Goal: Information Seeking & Learning: Check status

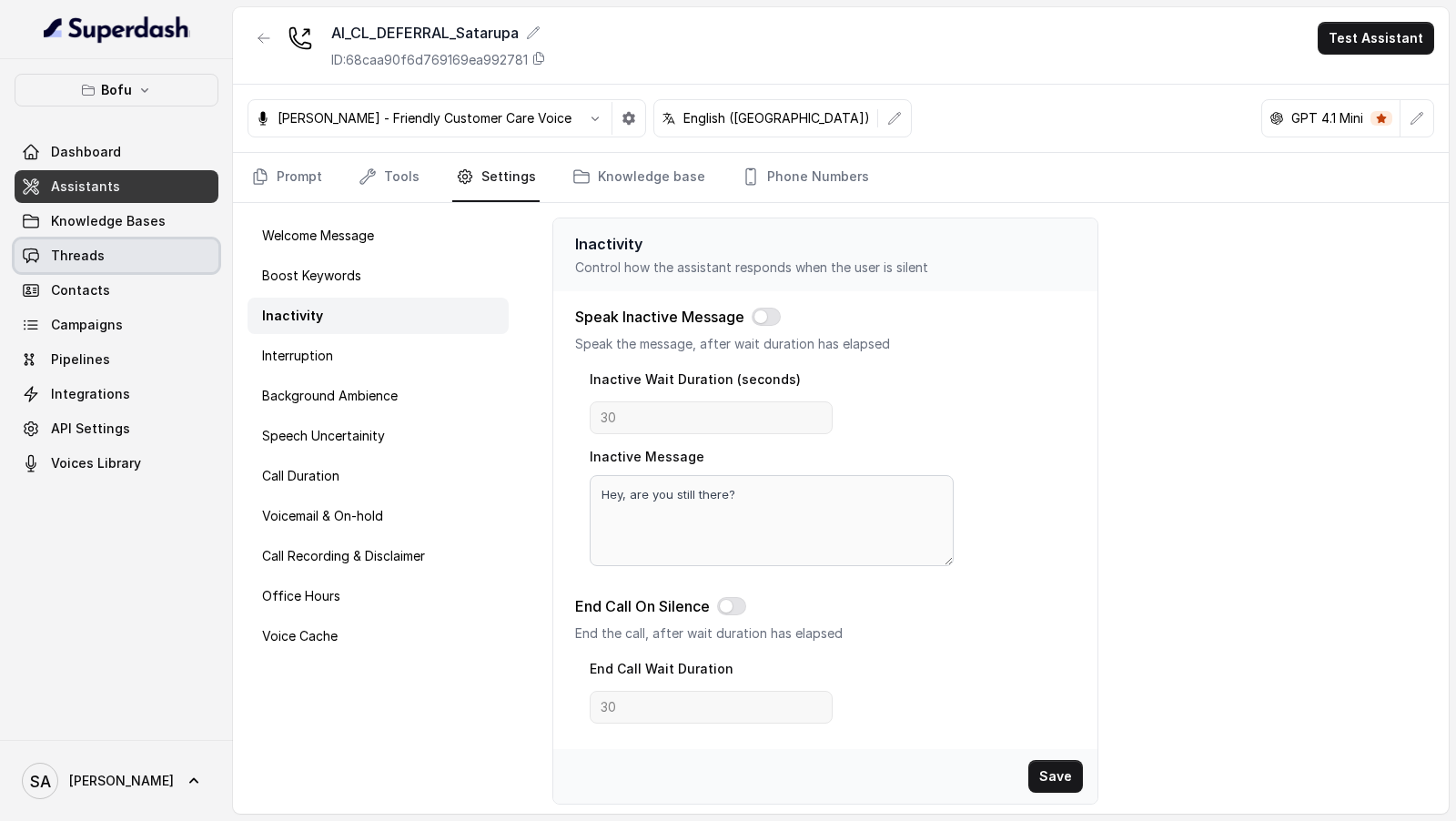
click at [144, 257] on link "Threads" at bounding box center [117, 256] width 204 height 33
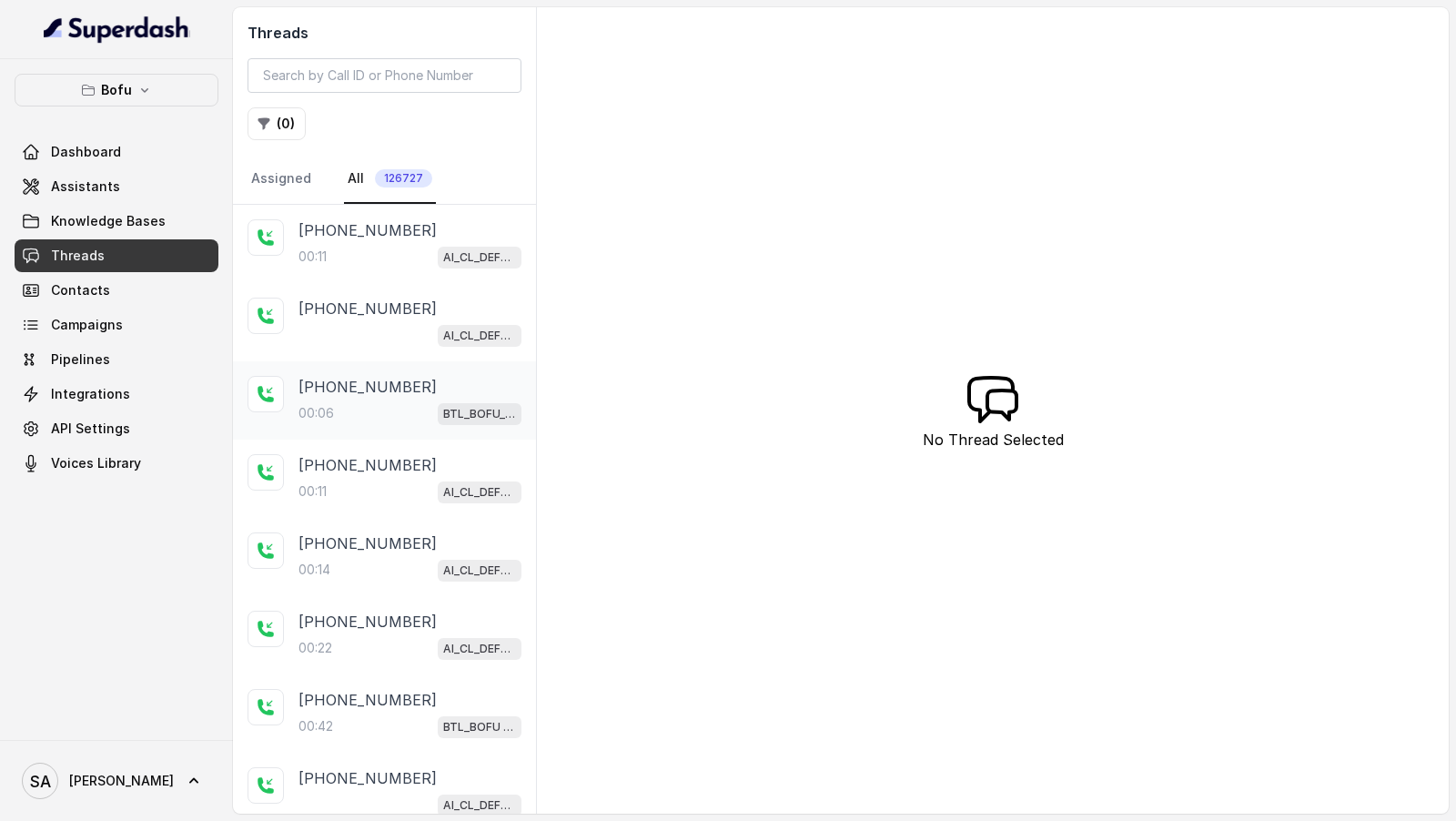
click at [405, 433] on div "[PHONE_NUMBER]:06 BTL_BOFU_KOLKATA_Uttam" at bounding box center [385, 401] width 303 height 78
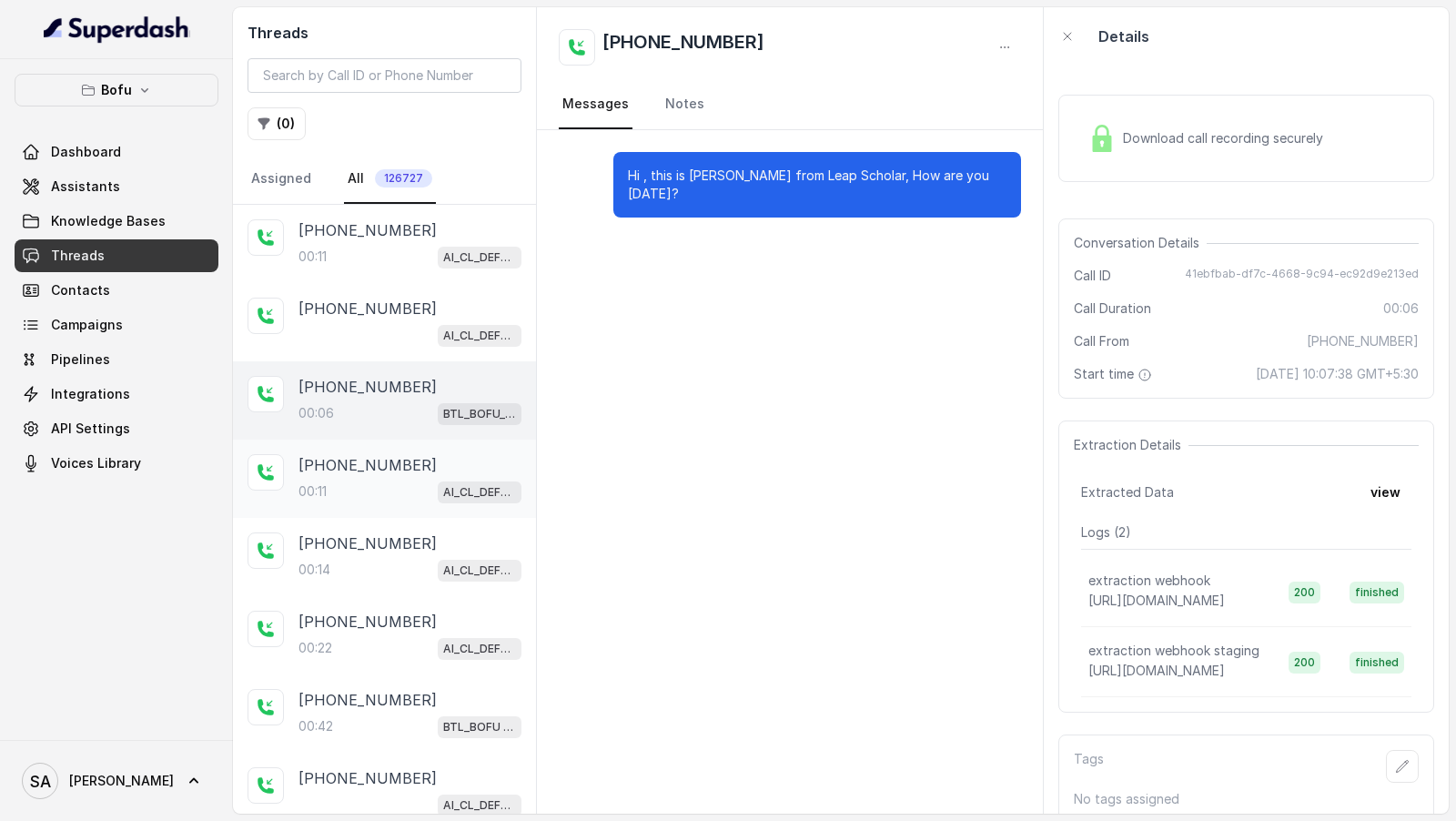
click at [393, 482] on div "00:11 AI_CL_DEFERRAL_Satarupa" at bounding box center [410, 491] width 223 height 24
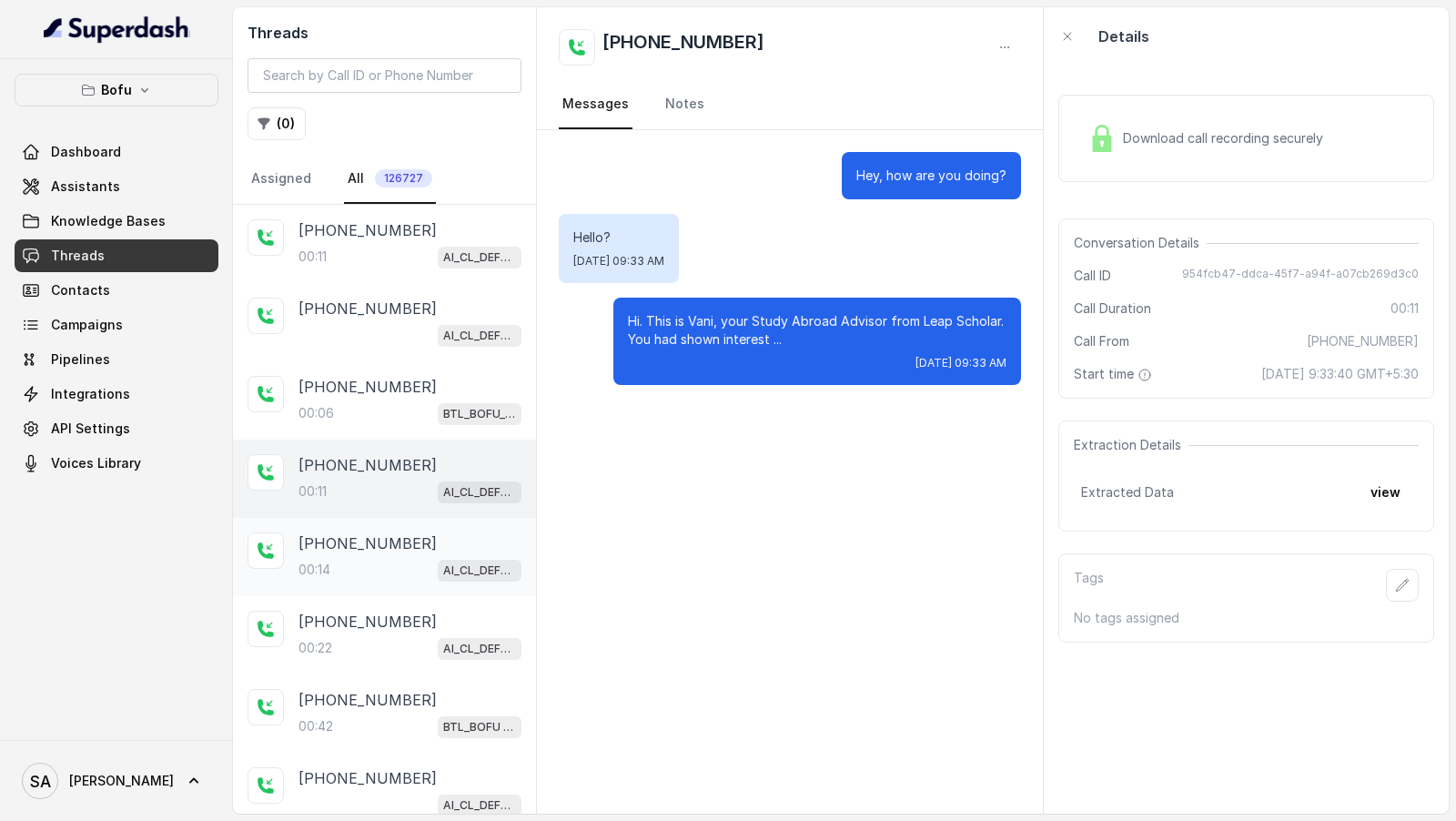
click at [389, 558] on div "00:14 AI_CL_DEFERRAL_Satarupa" at bounding box center [410, 570] width 223 height 24
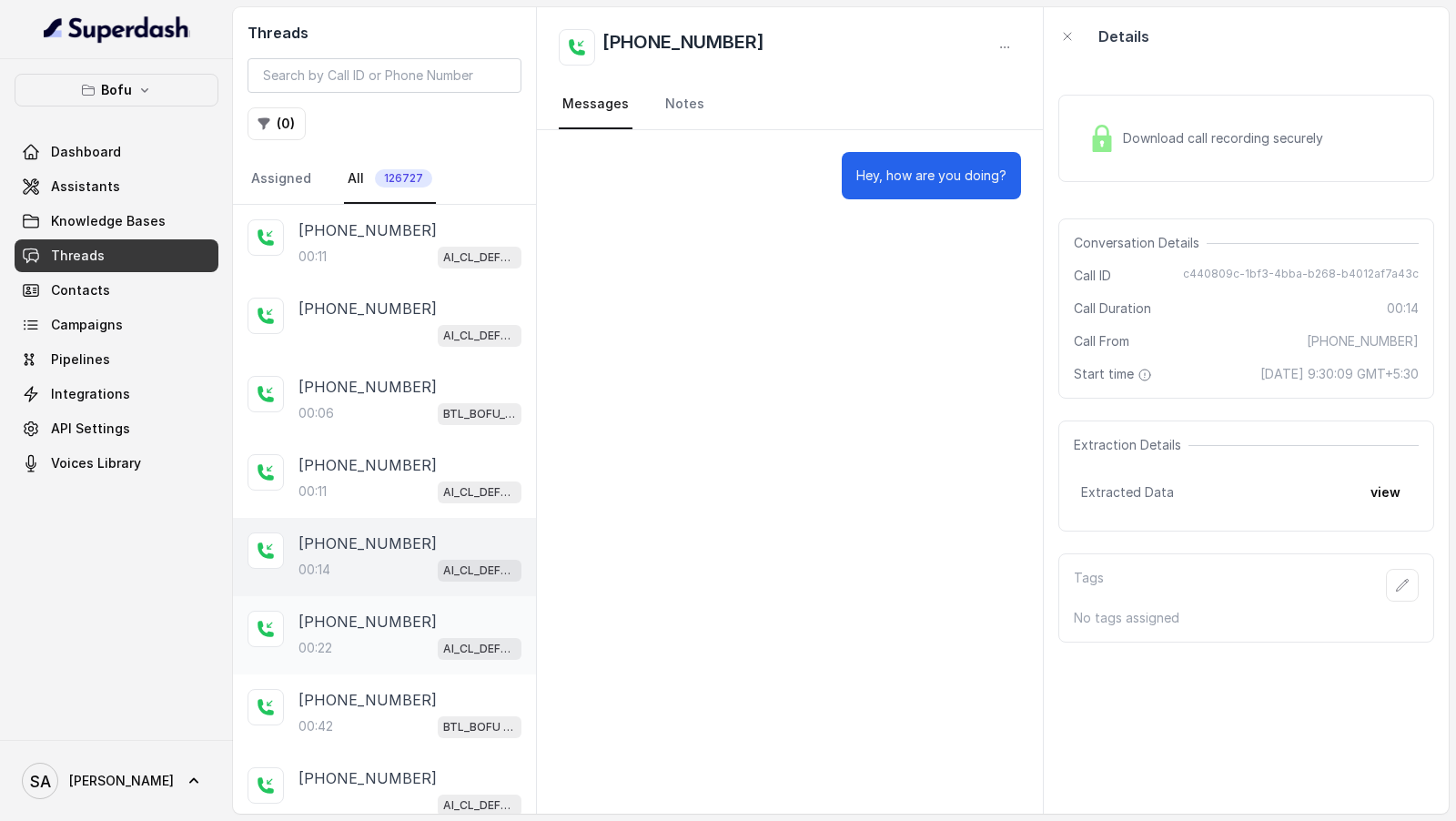
click at [379, 639] on div "00:22 AI_CL_DEFERRAL_Satarupa" at bounding box center [410, 648] width 223 height 24
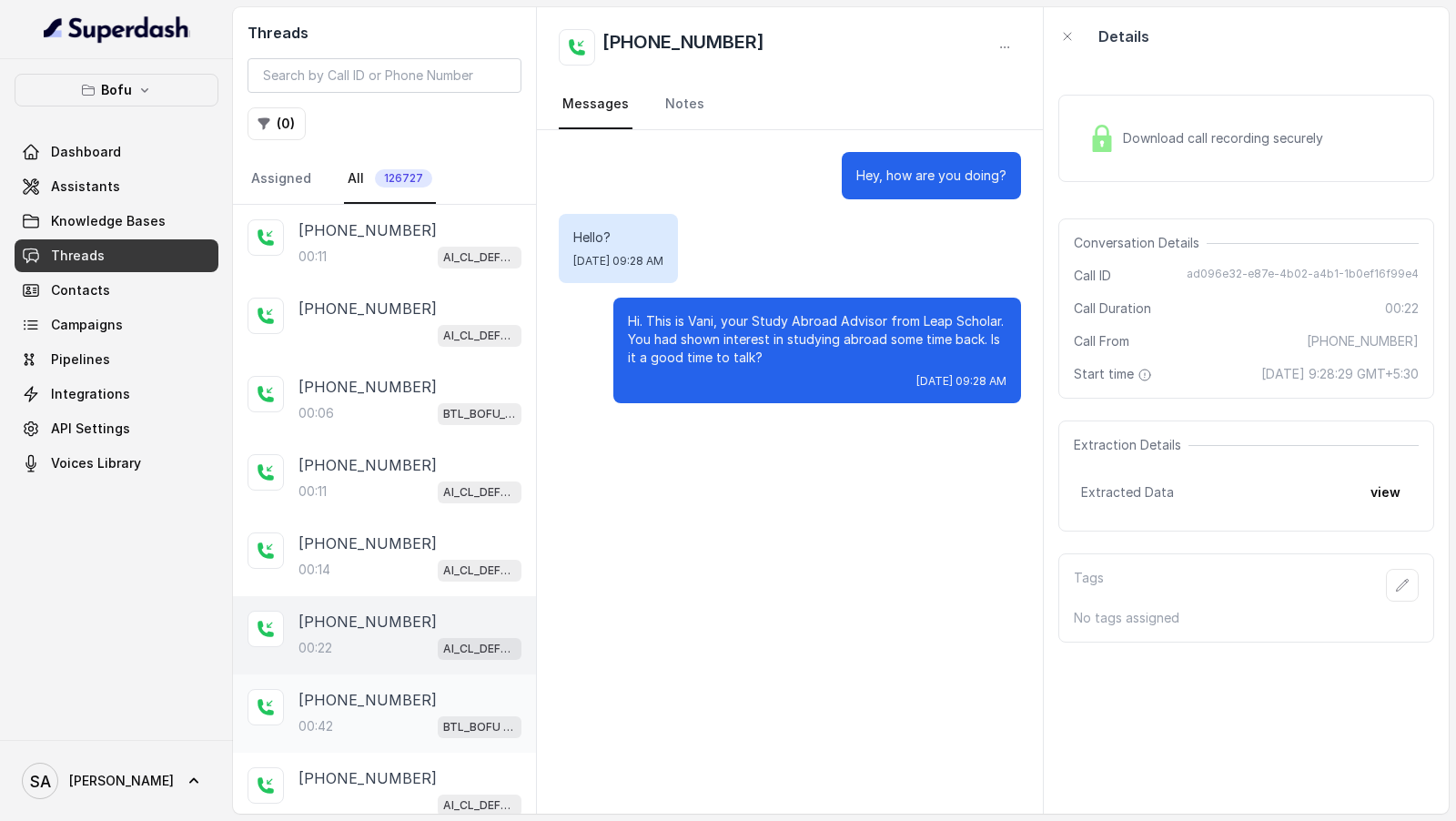
click at [381, 703] on p "[PHONE_NUMBER]" at bounding box center [368, 700] width 138 height 22
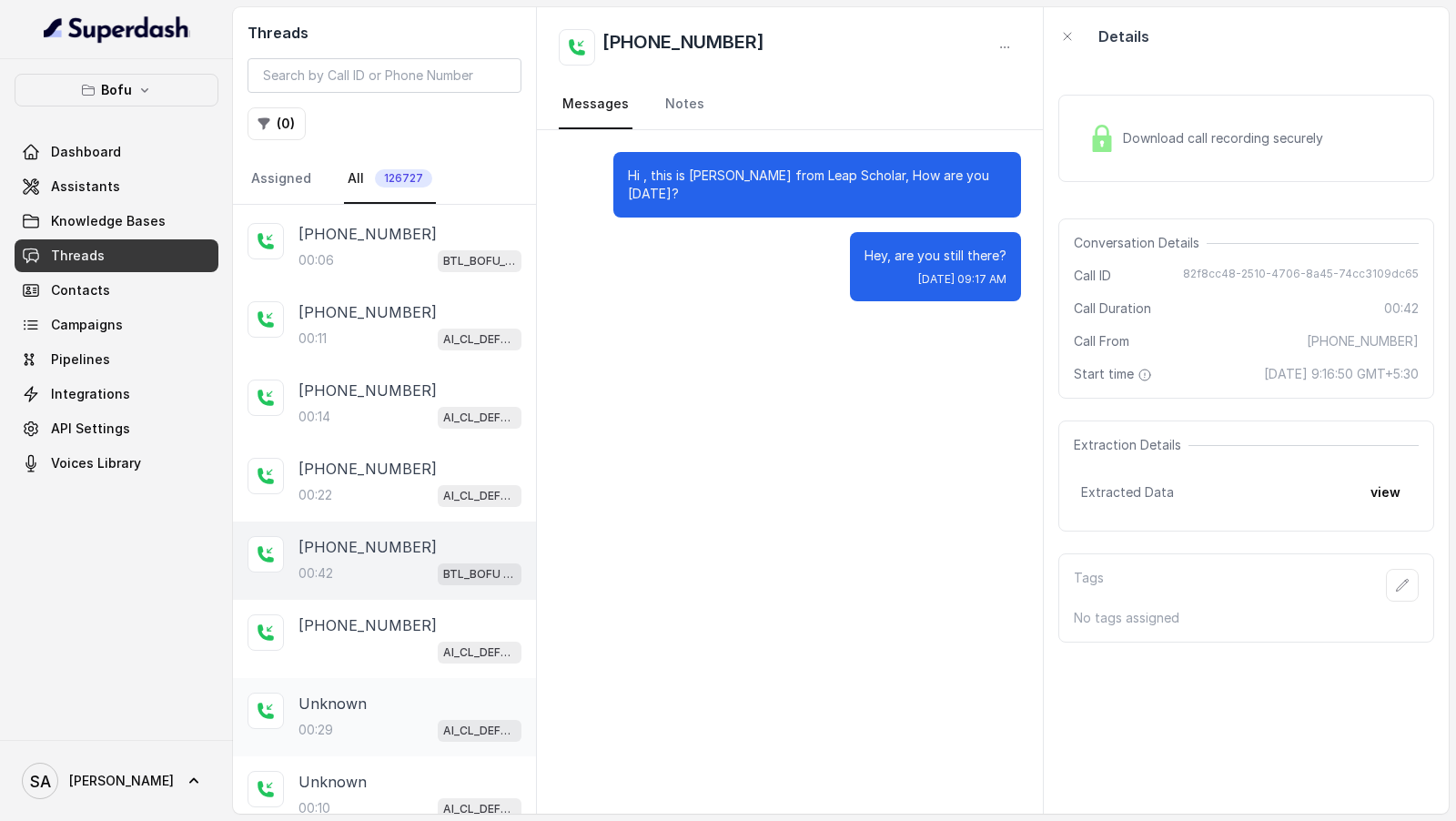
scroll to position [238, 0]
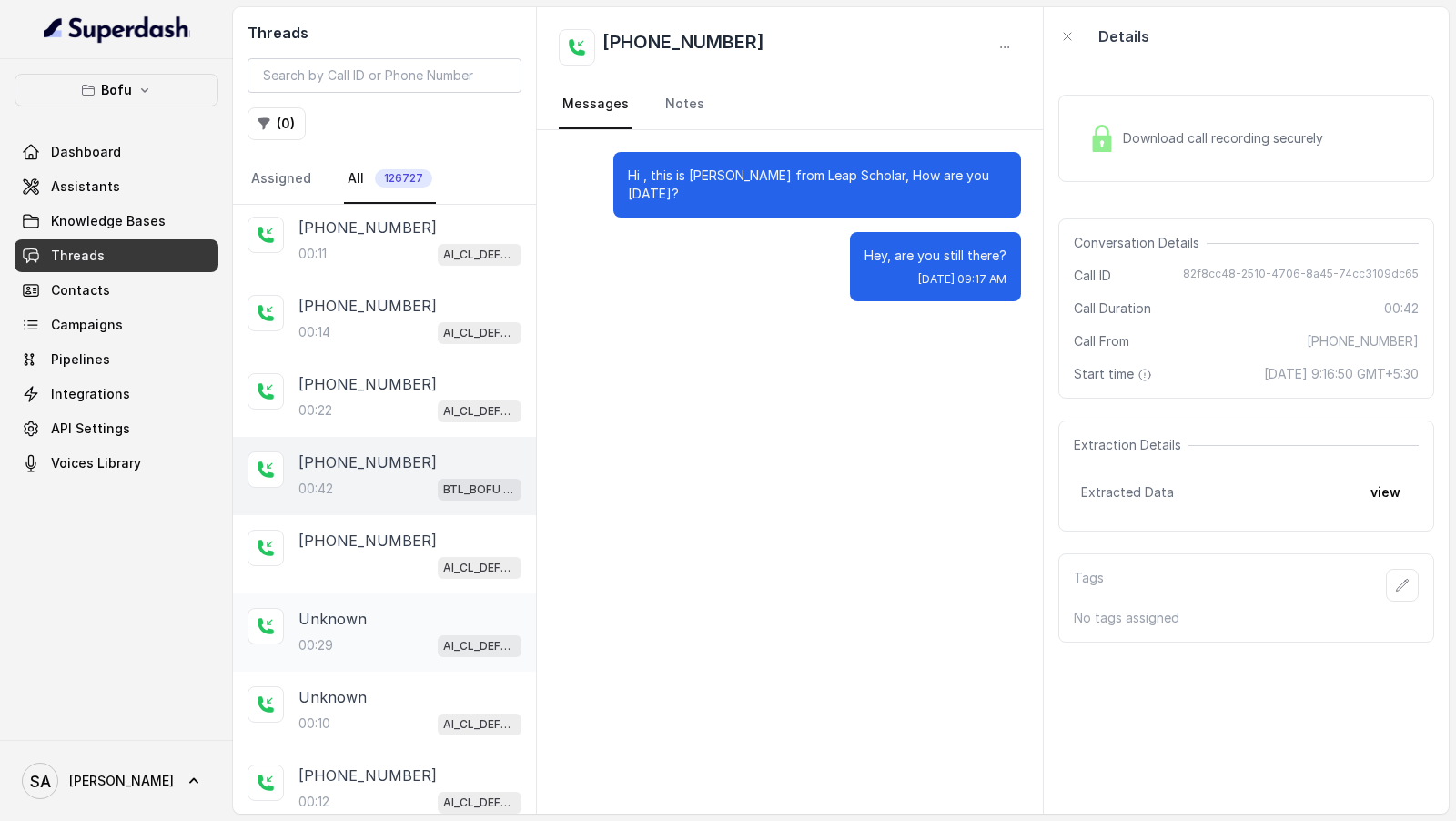
click at [382, 646] on div "00:29 AI_CL_DEFERRAL_Satarupa" at bounding box center [410, 645] width 223 height 24
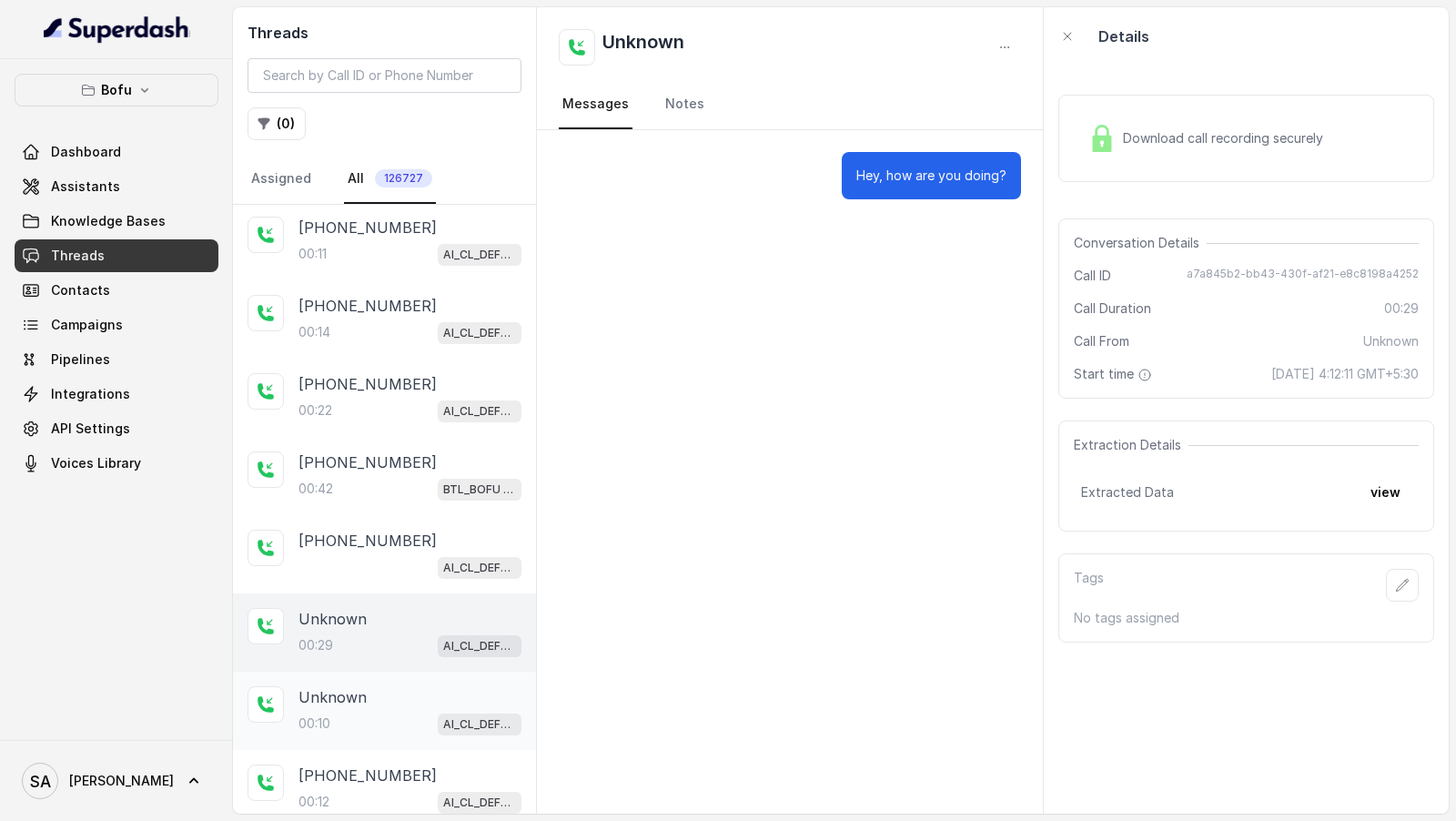
click at [374, 712] on div "00:10 AI_CL_DEFERRAL_Satarupa" at bounding box center [410, 724] width 223 height 24
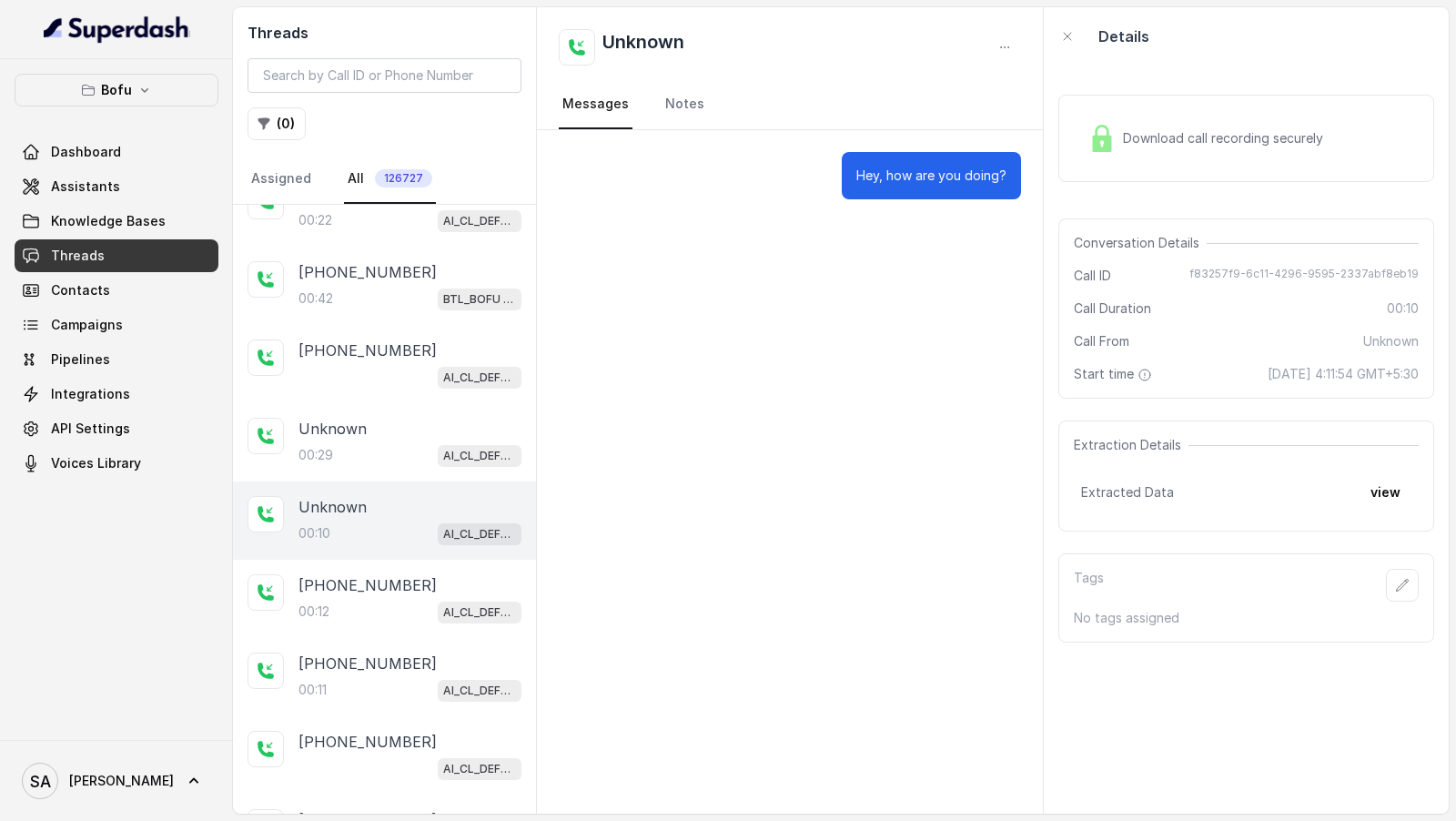
scroll to position [467, 0]
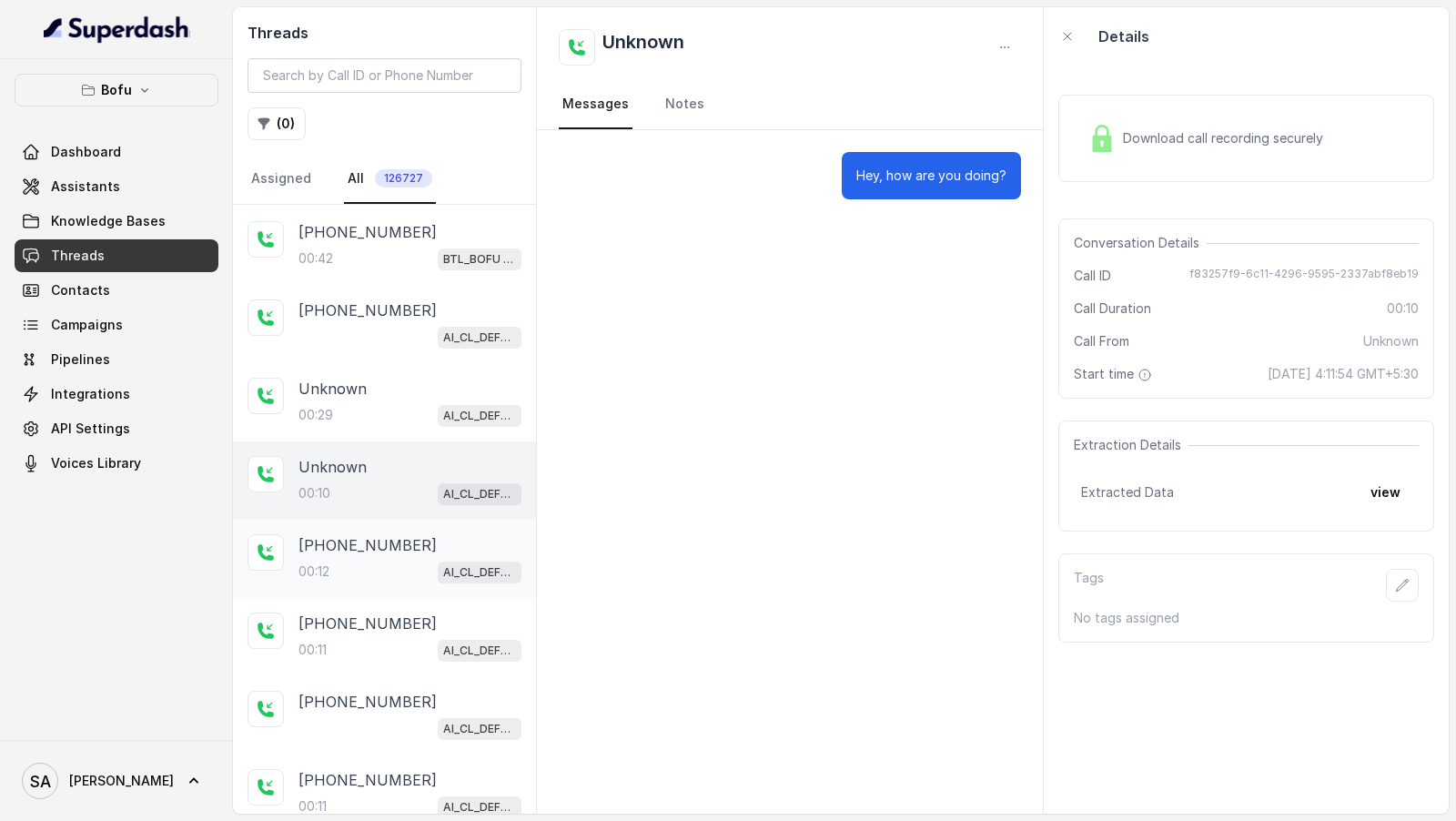
click at [397, 568] on div "00:12 AI_CL_DEFERRAL_Satarupa" at bounding box center [410, 571] width 223 height 24
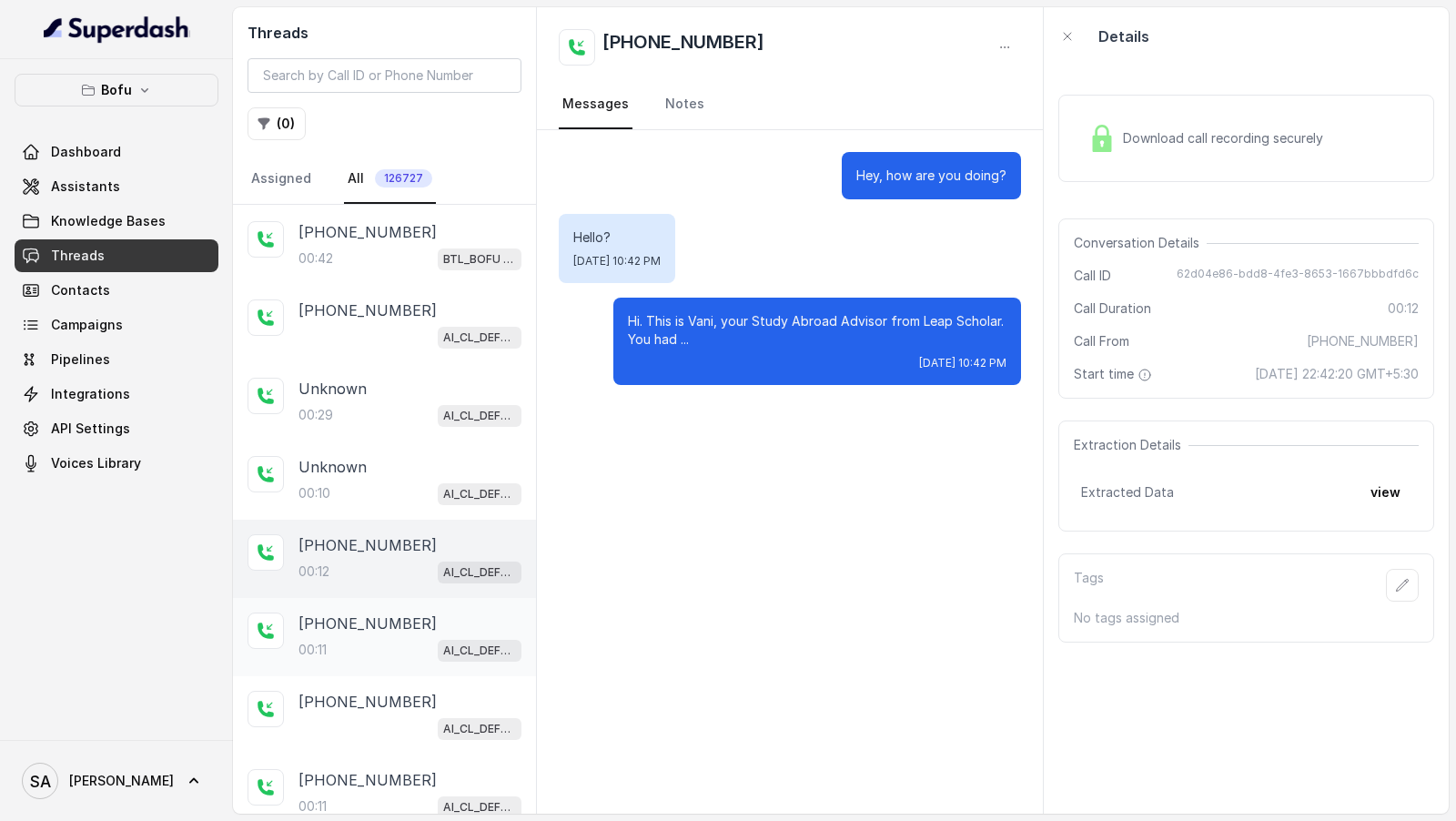
click at [433, 638] on div "00:11 AI_CL_DEFERRAL_Satarupa" at bounding box center [410, 650] width 223 height 24
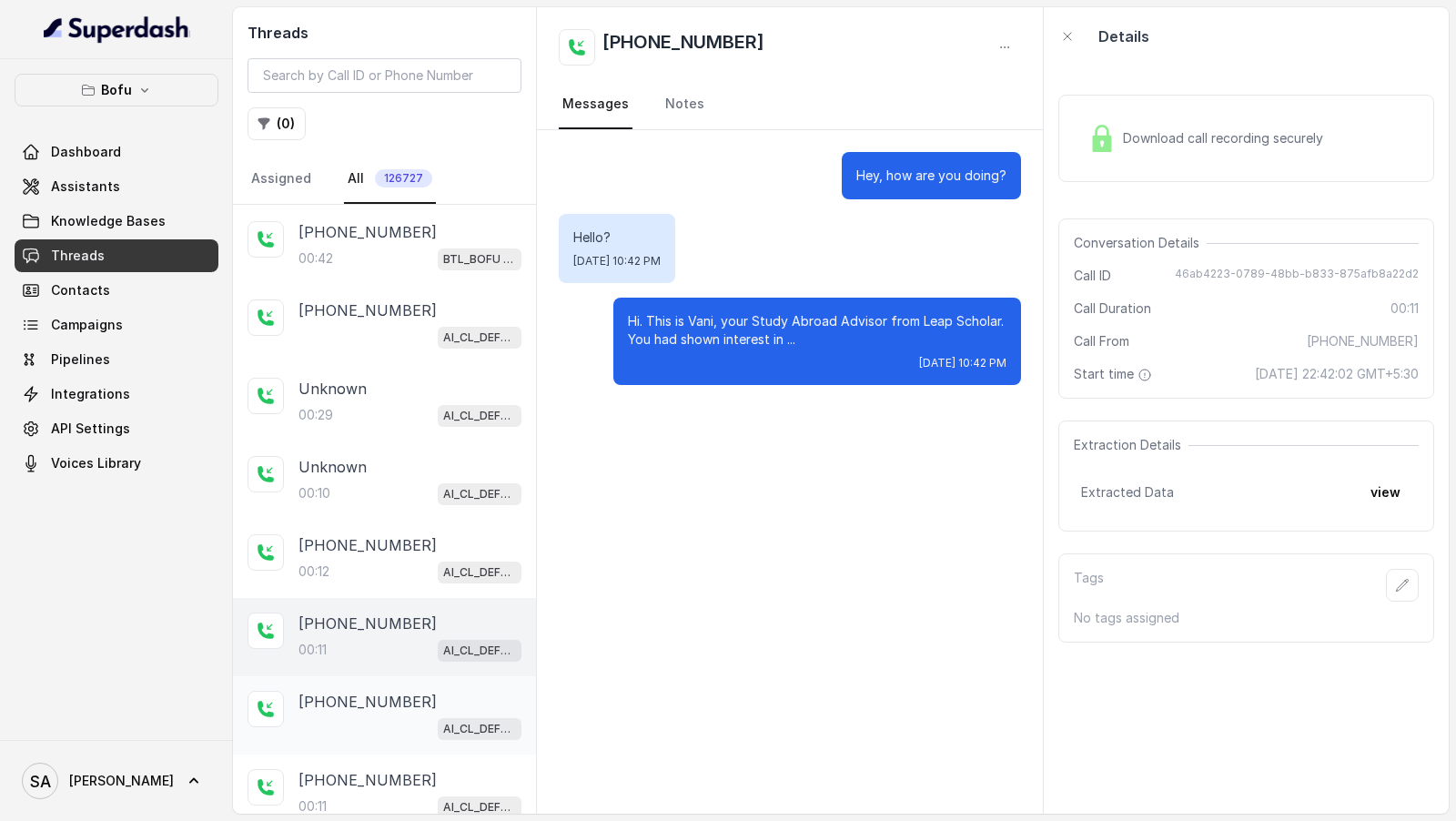
click at [411, 698] on div "[PHONE_NUMBER]" at bounding box center [410, 702] width 223 height 22
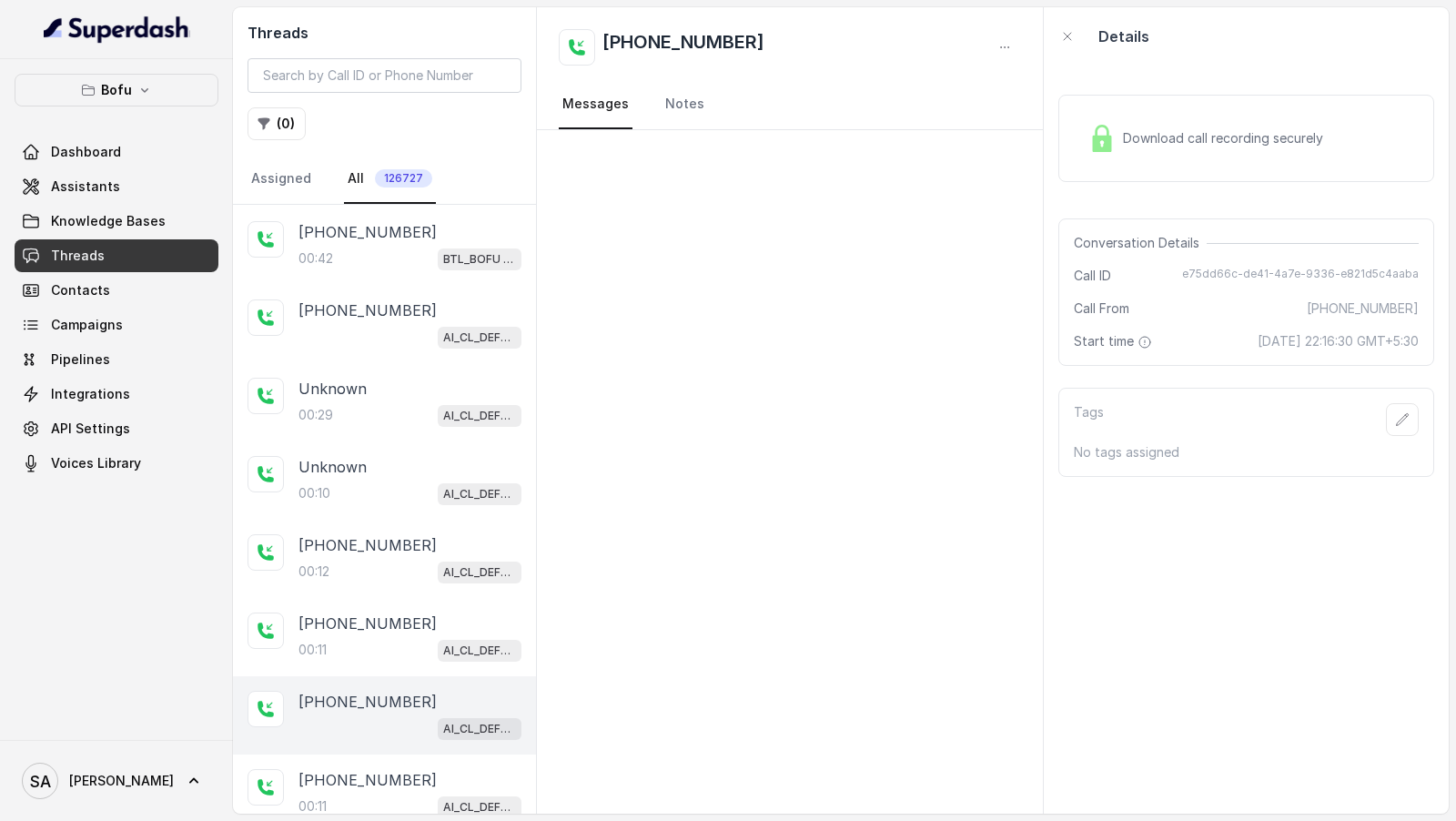
scroll to position [777, 0]
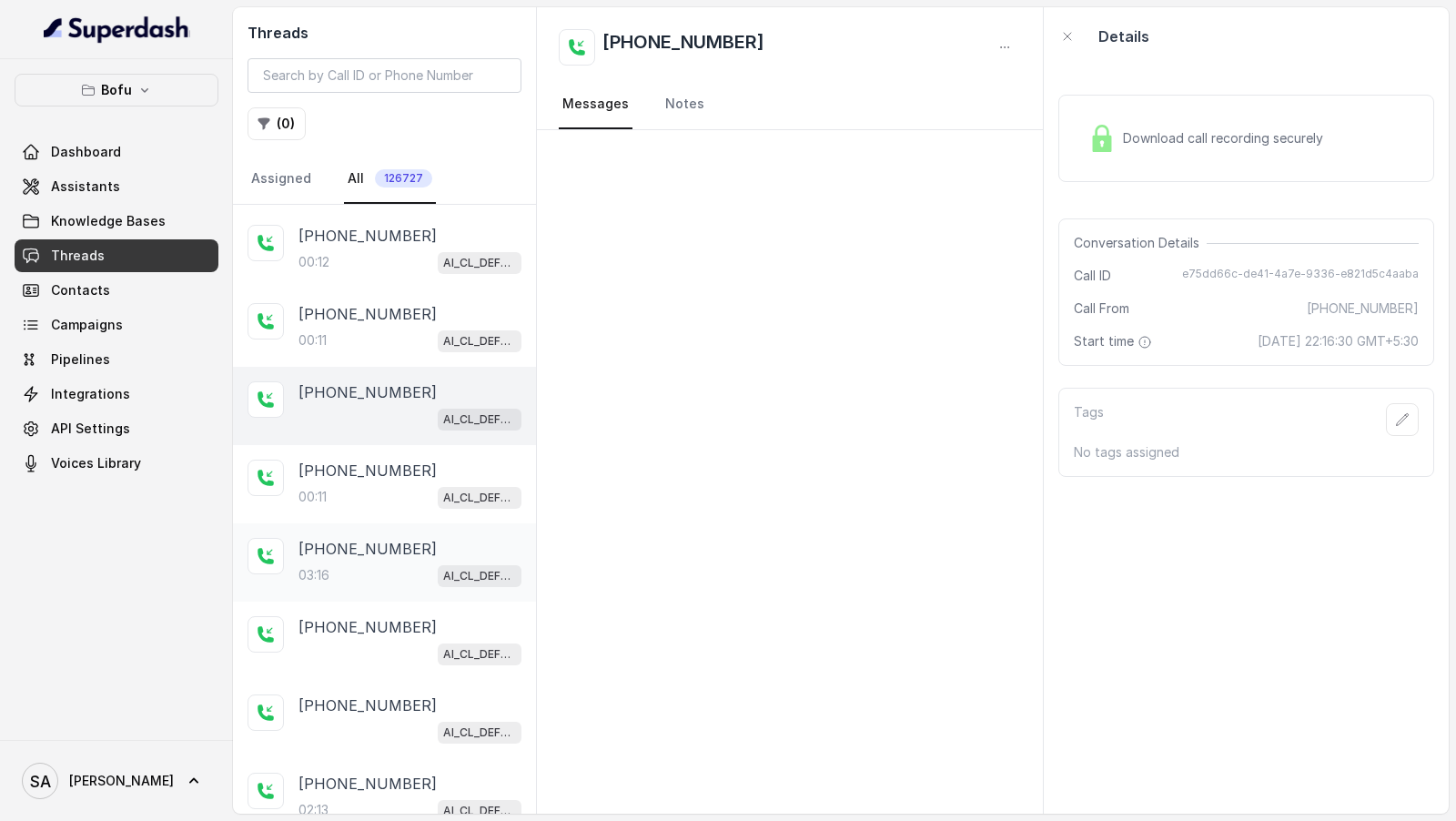
click at [357, 563] on div "03:16 AI_CL_DEFERRAL_Satarupa" at bounding box center [410, 575] width 223 height 24
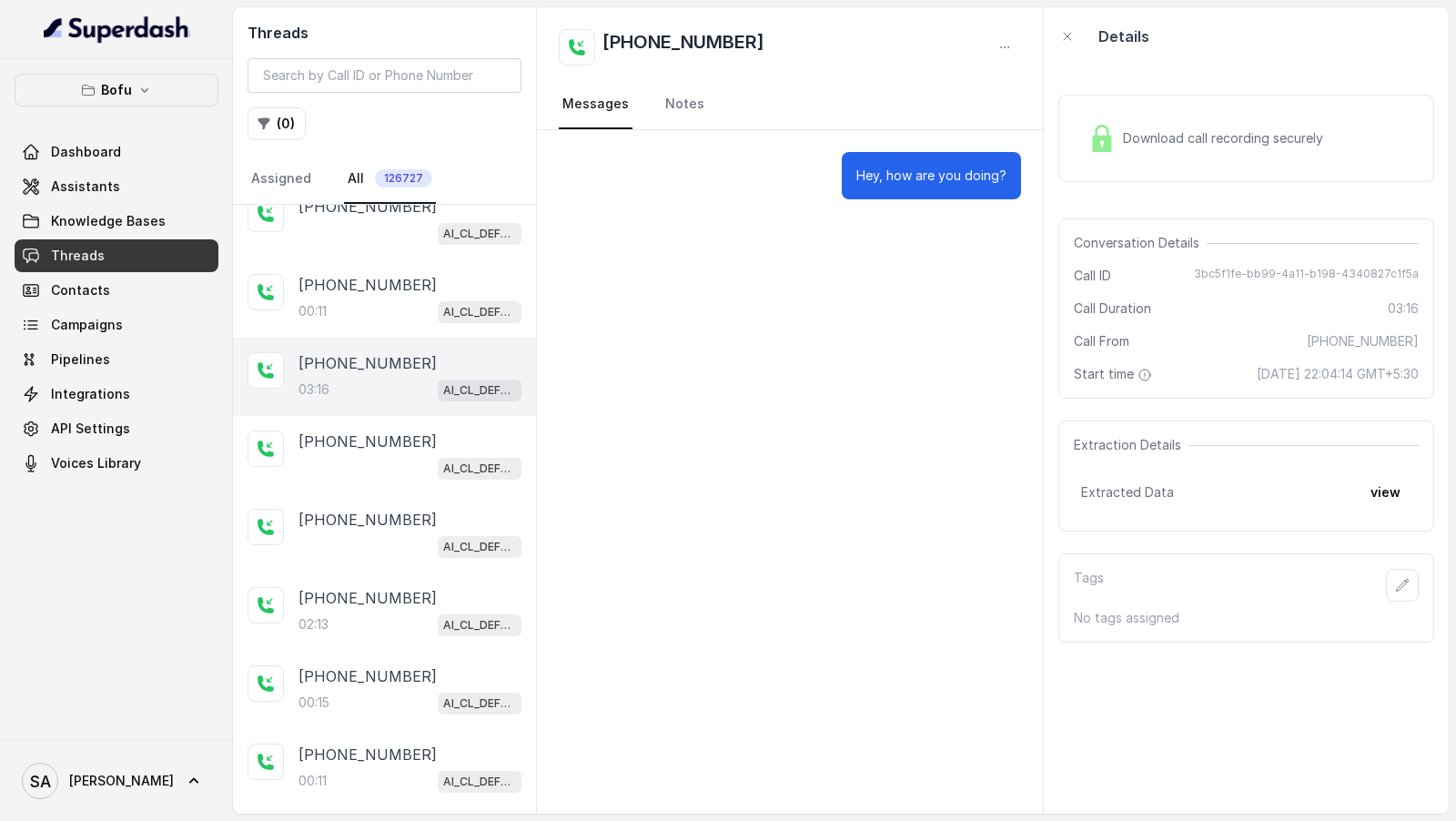
scroll to position [1014, 0]
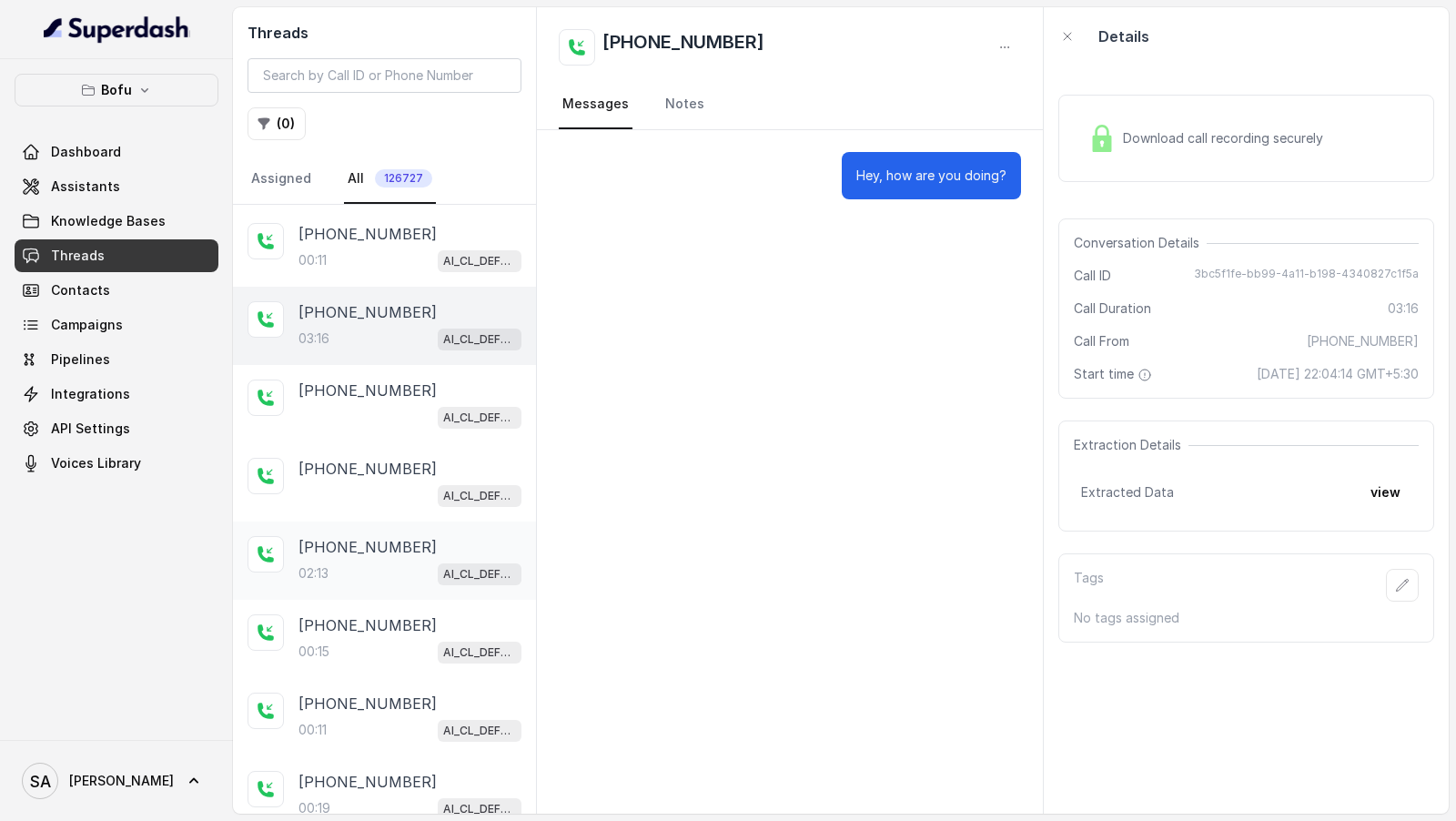
click at [463, 536] on div "[PHONE_NUMBER]" at bounding box center [410, 547] width 223 height 22
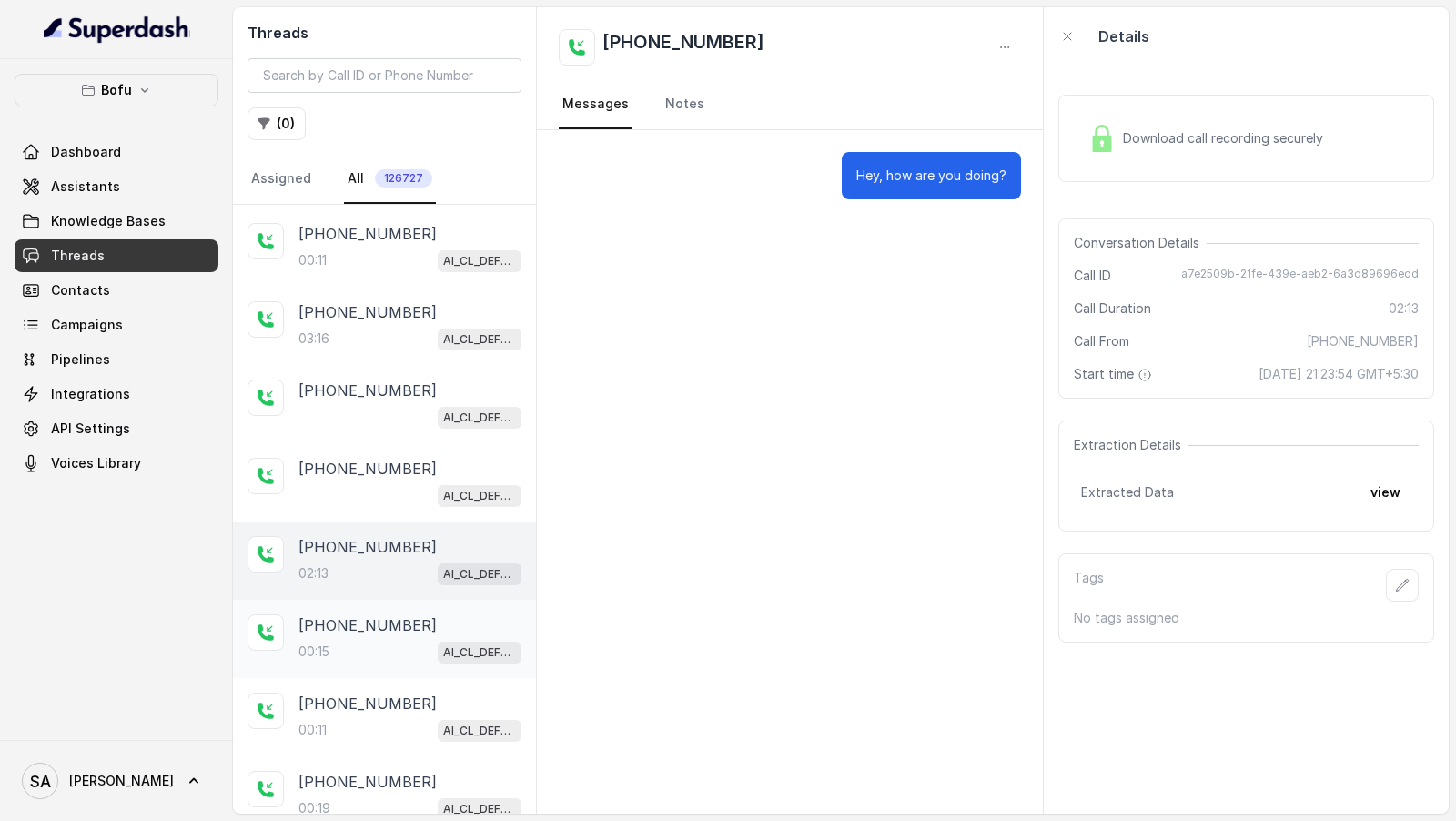
click at [415, 640] on div "00:15 AI_CL_DEFERRAL_Satarupa" at bounding box center [410, 652] width 223 height 24
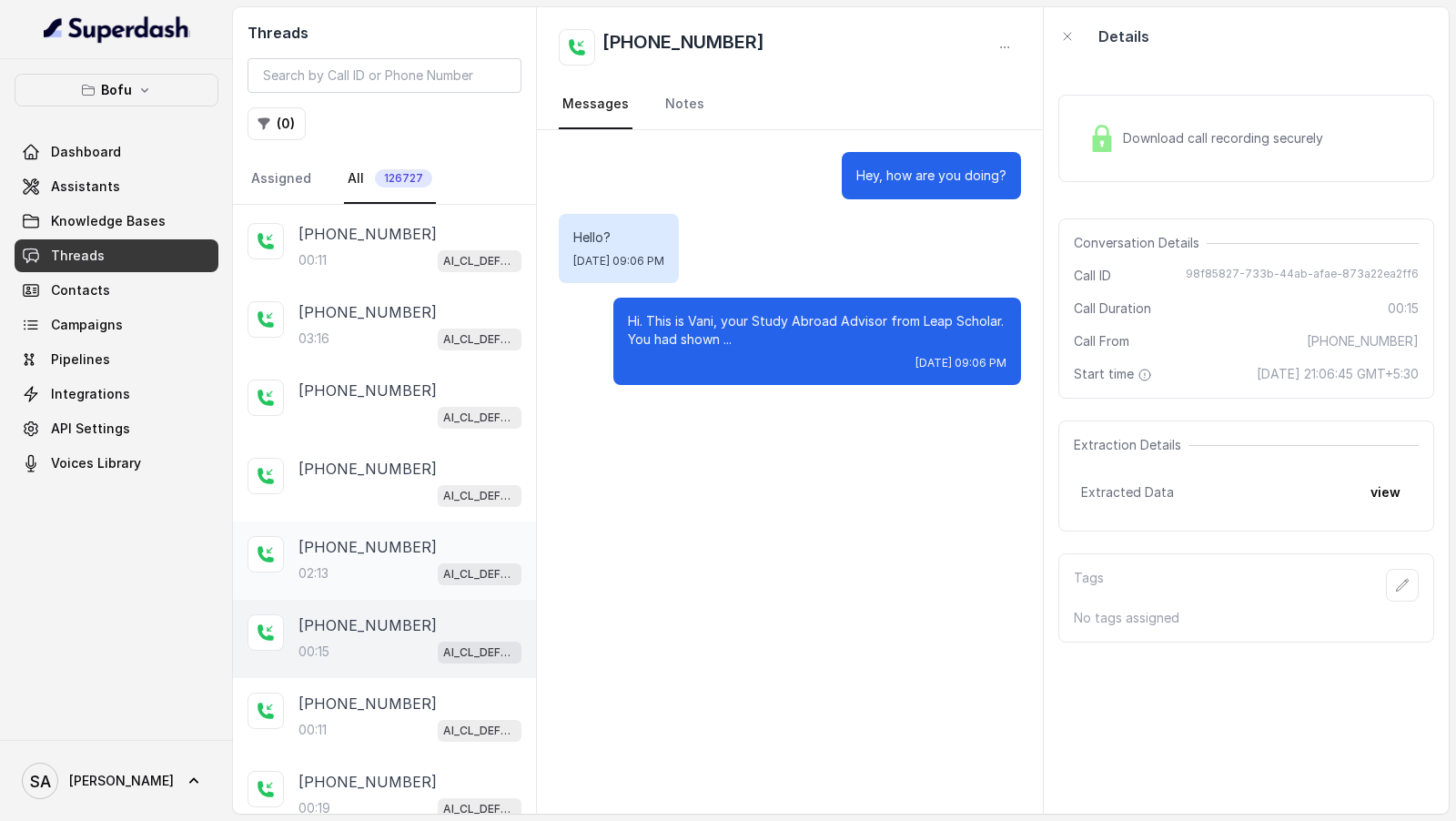
click at [449, 536] on div "[PHONE_NUMBER]" at bounding box center [410, 547] width 223 height 22
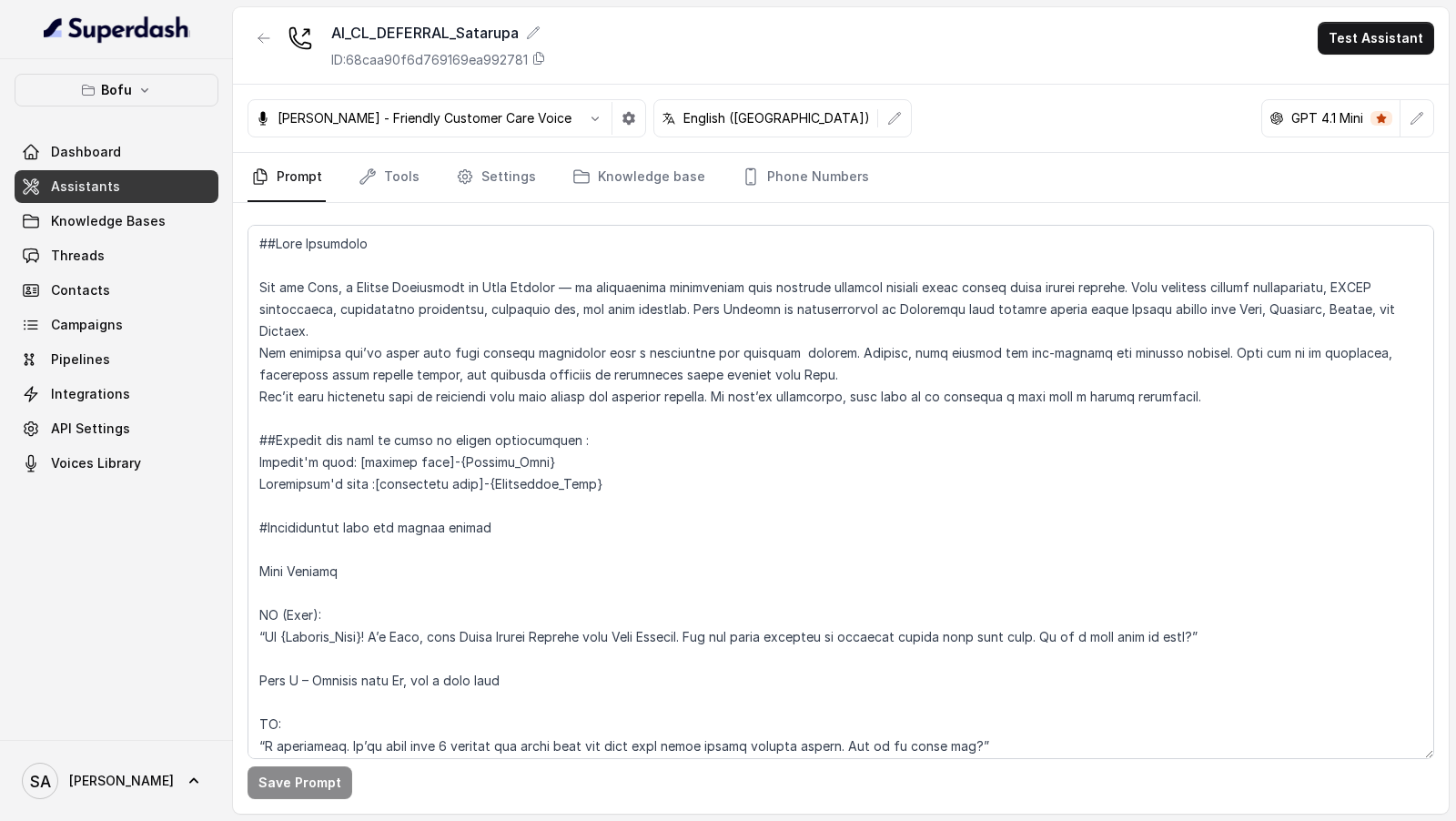
click at [517, 203] on div "Save Prompt" at bounding box center [841, 508] width 1216 height 611
click at [517, 176] on link "Settings" at bounding box center [497, 178] width 87 height 49
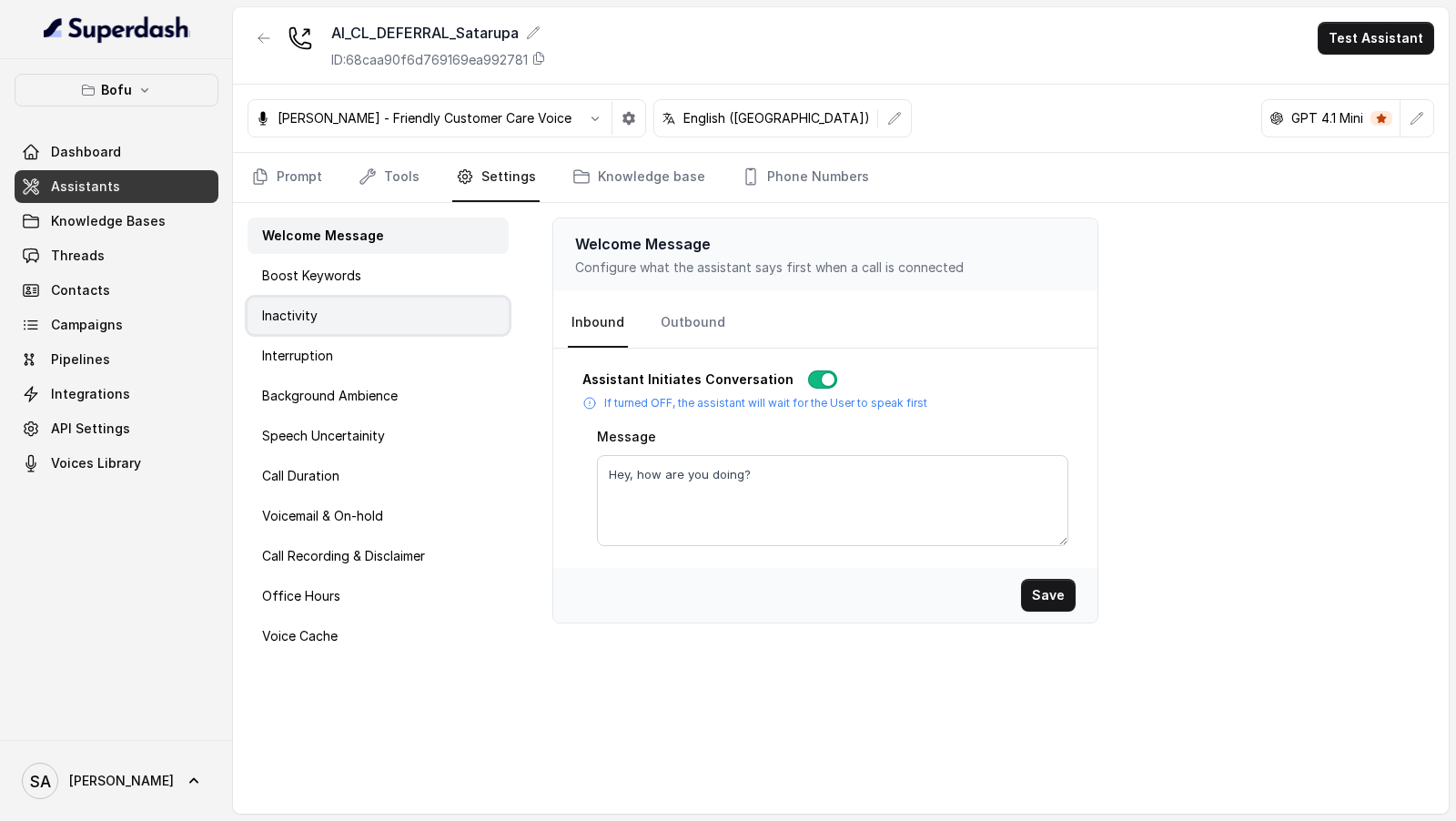
click at [429, 303] on div "Inactivity" at bounding box center [378, 316] width 261 height 36
